Goal: Complete application form

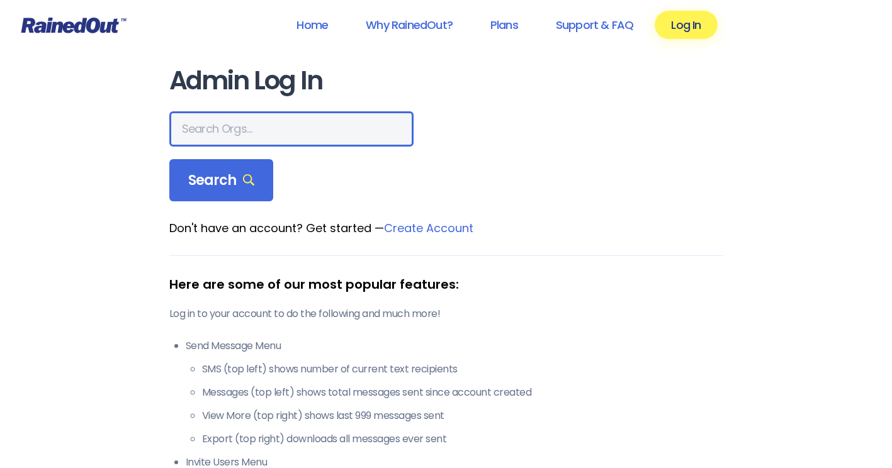
click at [186, 128] on input "text" at bounding box center [291, 128] width 244 height 35
type input "hfhs allegiance"
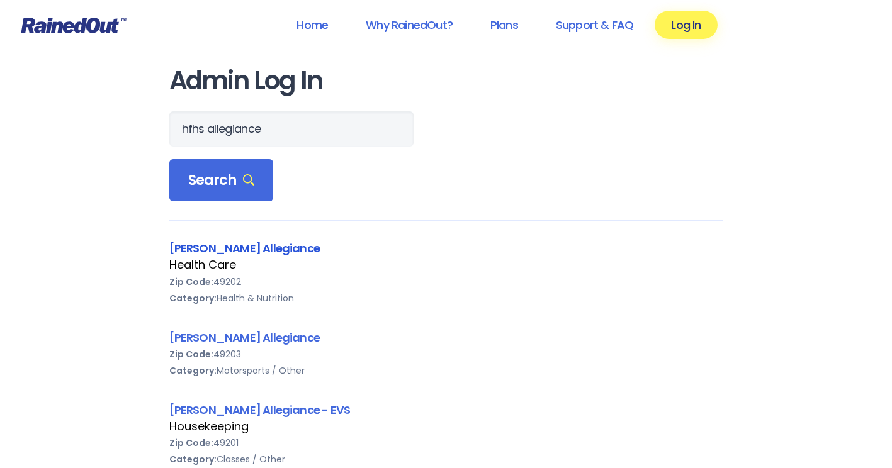
click at [248, 244] on link "[PERSON_NAME] Allegiance" at bounding box center [244, 249] width 151 height 16
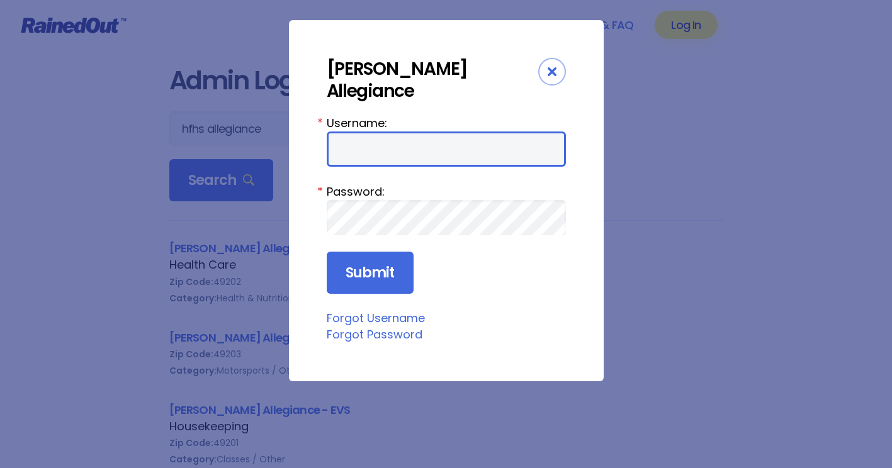
type input "HFAstaff"
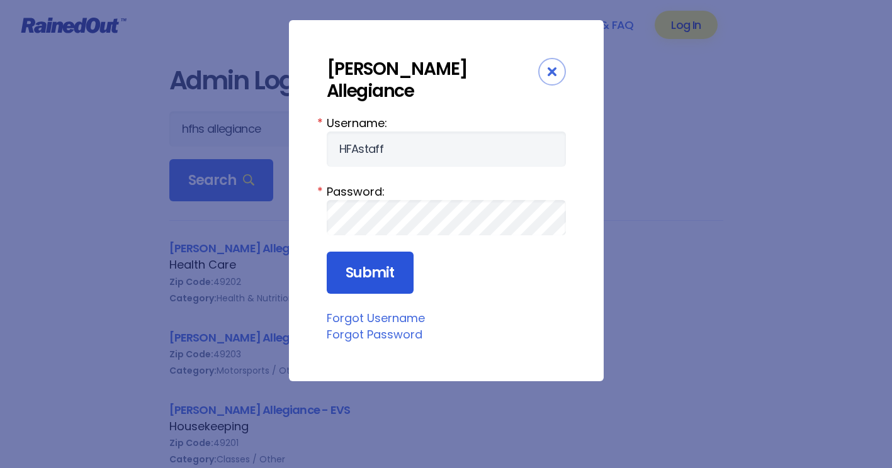
click at [387, 260] on input "Submit" at bounding box center [370, 273] width 87 height 43
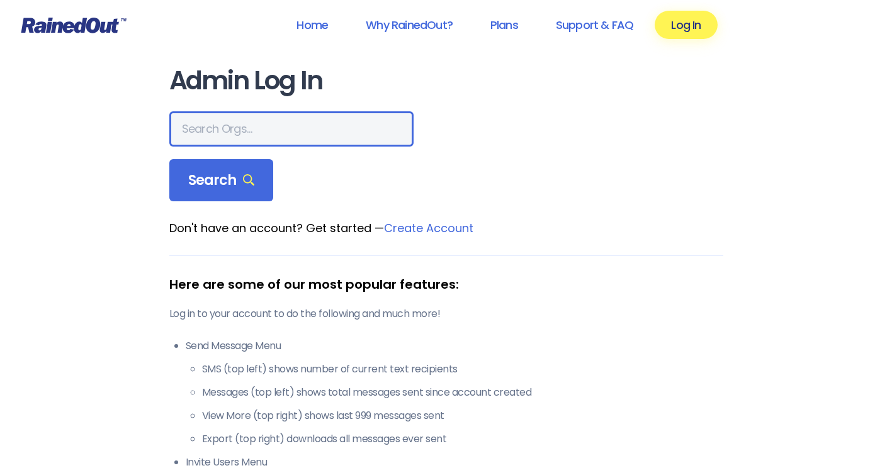
click at [241, 135] on input "text" at bounding box center [291, 128] width 244 height 35
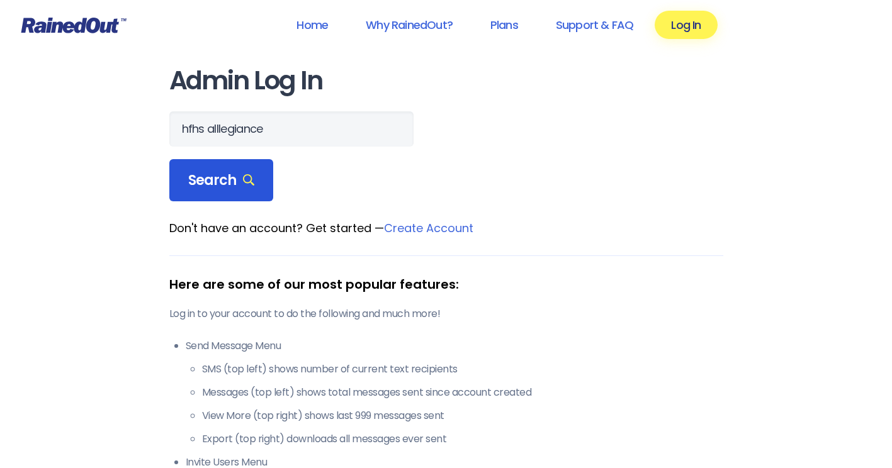
click at [224, 184] on span "Search" at bounding box center [221, 181] width 67 height 18
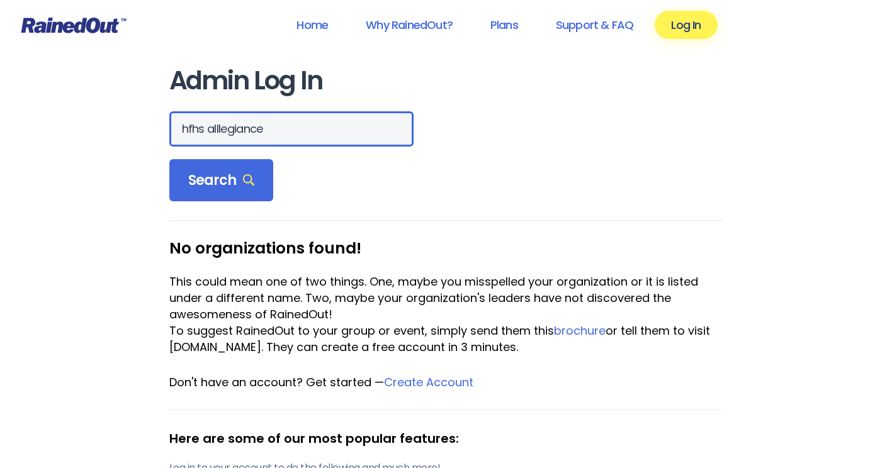
click at [265, 128] on input "hfhs alllegiance" at bounding box center [291, 128] width 244 height 35
type input "hfhs allegiance"
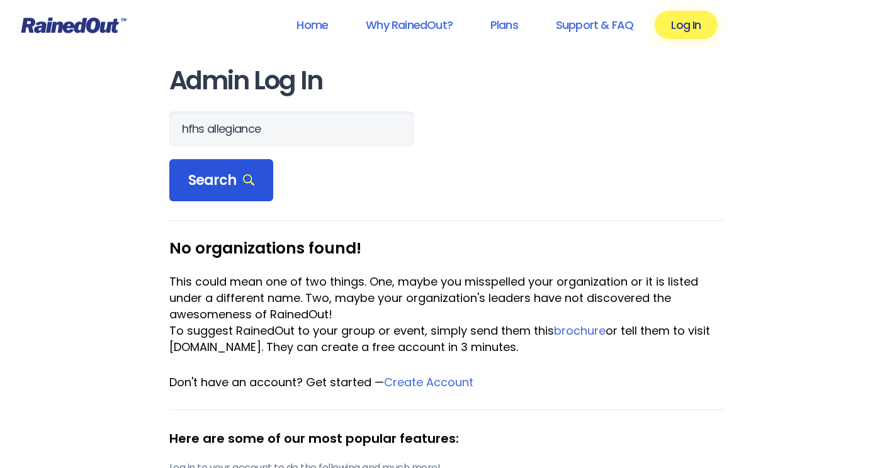
click at [240, 185] on span "Search" at bounding box center [221, 181] width 67 height 18
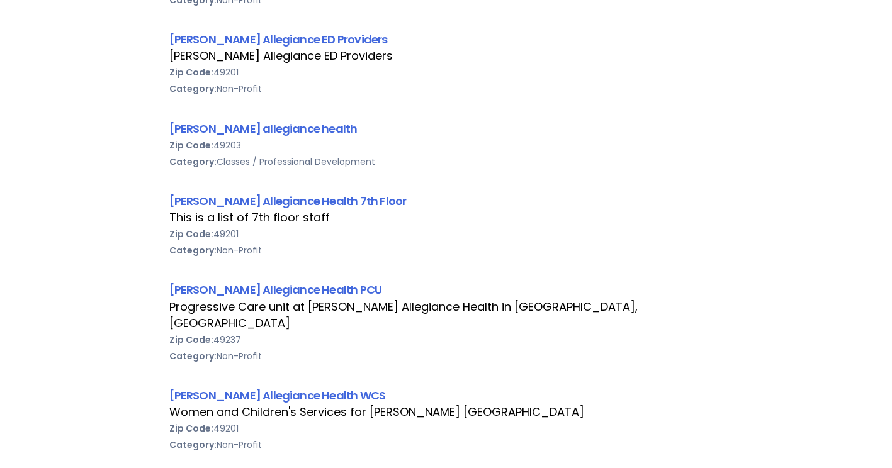
scroll to position [693, 0]
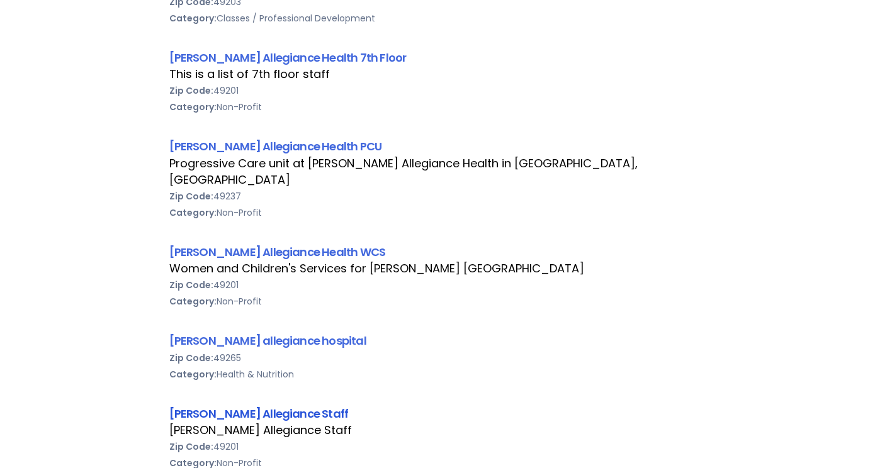
click at [295, 406] on link "[PERSON_NAME] Allegiance Staff" at bounding box center [258, 414] width 179 height 16
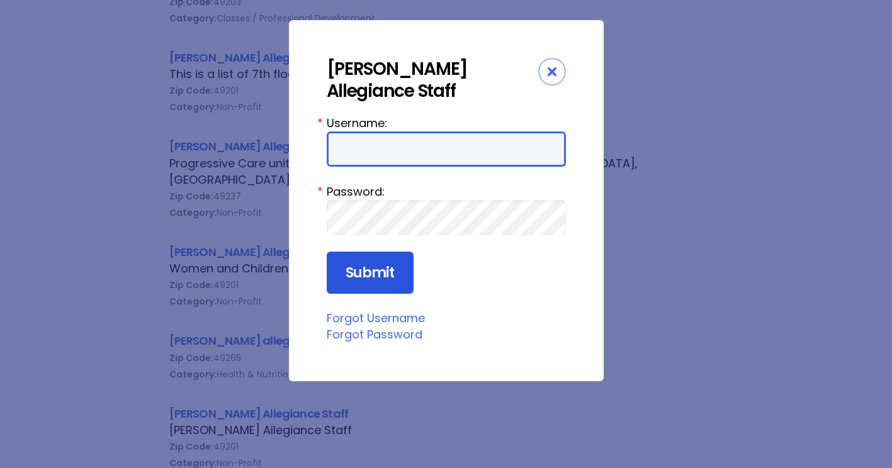
type input "HFAstaff"
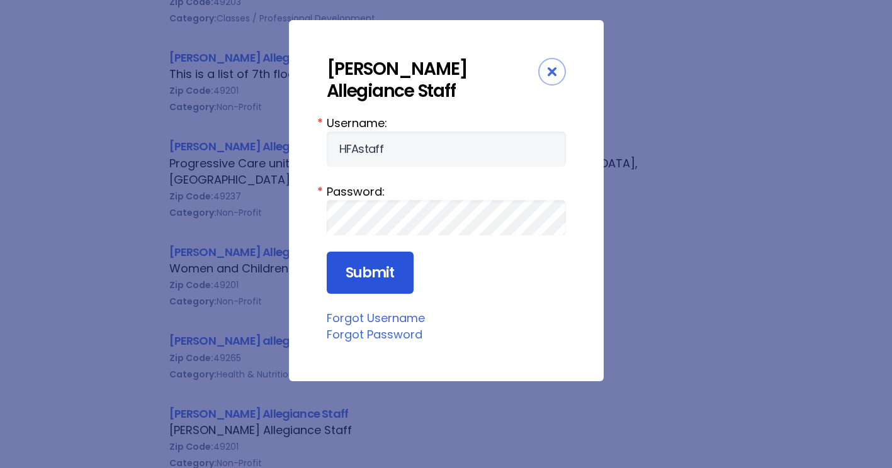
click at [372, 268] on input "Submit" at bounding box center [370, 273] width 87 height 43
click at [337, 261] on input "Submit" at bounding box center [370, 273] width 87 height 43
click at [375, 276] on input "Submit" at bounding box center [370, 273] width 87 height 43
